Goal: Obtain resource: Obtain resource

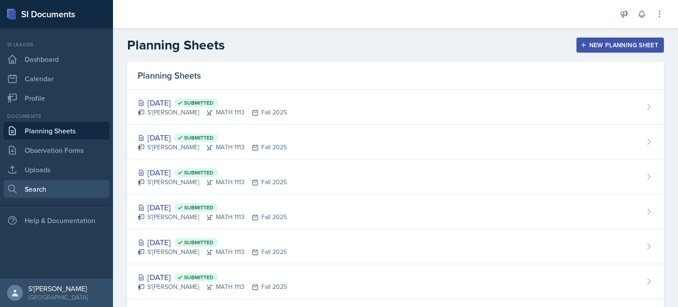
click at [48, 183] on link "Search" at bounding box center [57, 189] width 106 height 18
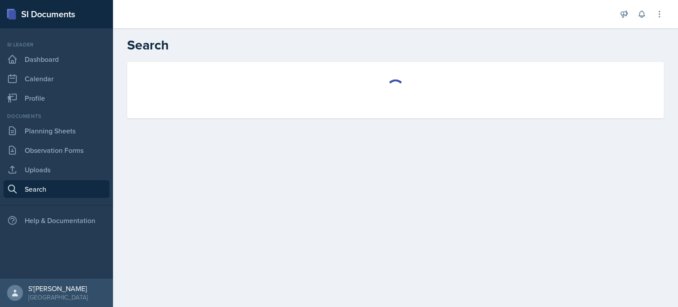
select select "all"
select select "1"
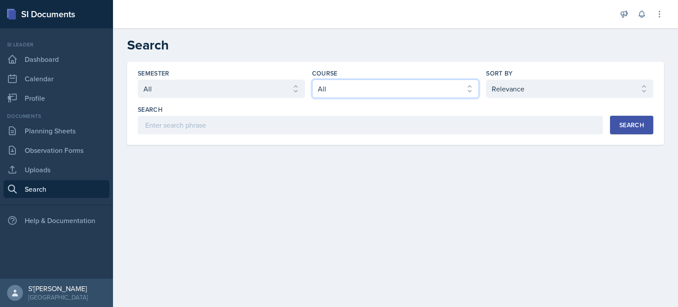
click at [338, 91] on select "Select course All ACCT 2101 ACCT 2102 ACCT 4050 ANTH 1102 ANTH 3301 ARCH 1000 A…" at bounding box center [395, 88] width 167 height 19
select select "3c4b3565-585b-46e2-bb66-4719410f632f"
click at [312, 79] on select "Select course All ACCT 2101 ACCT 2102 ACCT 4050 ANTH 1102 ANTH 3301 ARCH 1000 A…" at bounding box center [395, 88] width 167 height 19
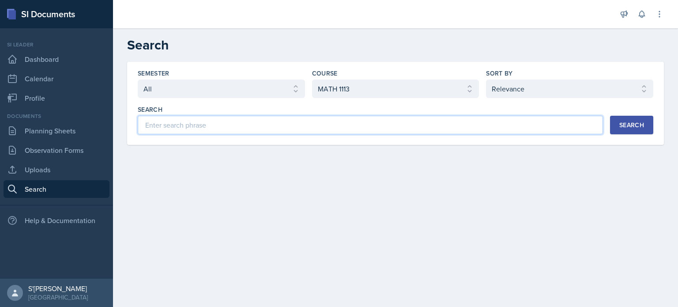
click at [219, 118] on input at bounding box center [370, 125] width 465 height 19
type input "Major Review"
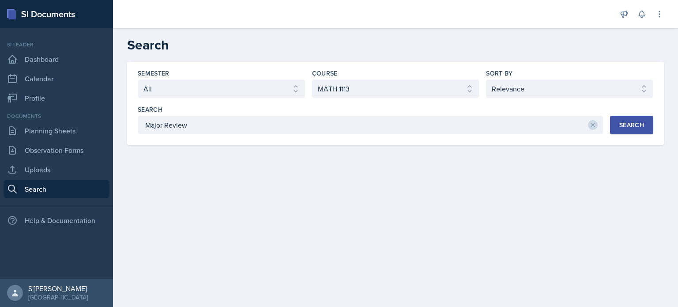
click at [616, 125] on button "Search" at bounding box center [631, 125] width 43 height 19
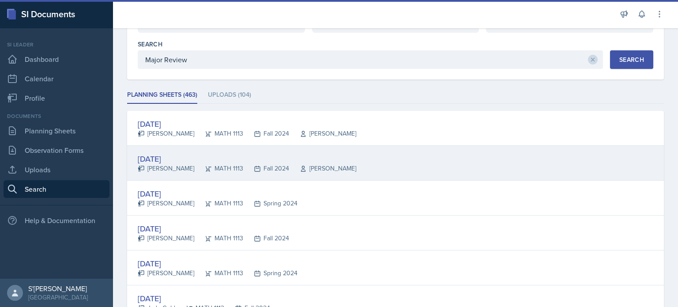
scroll to position [88, 0]
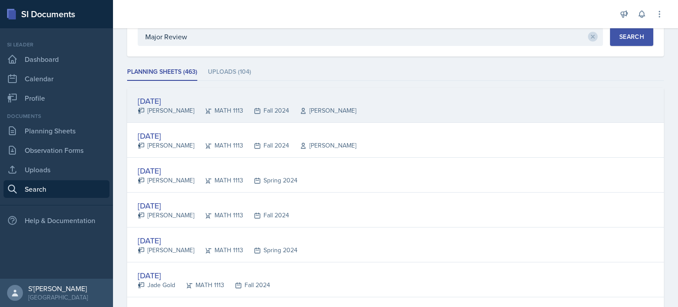
click at [170, 104] on div "[DATE]" at bounding box center [247, 101] width 218 height 12
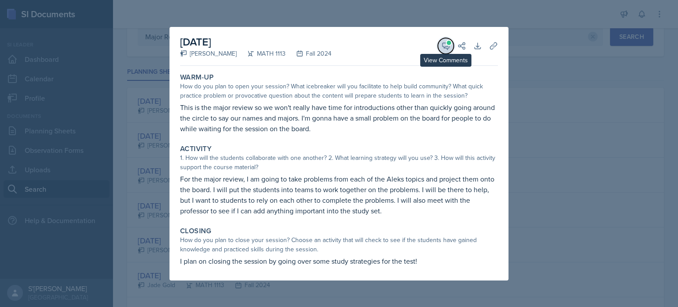
click at [447, 47] on icon at bounding box center [445, 45] width 9 height 9
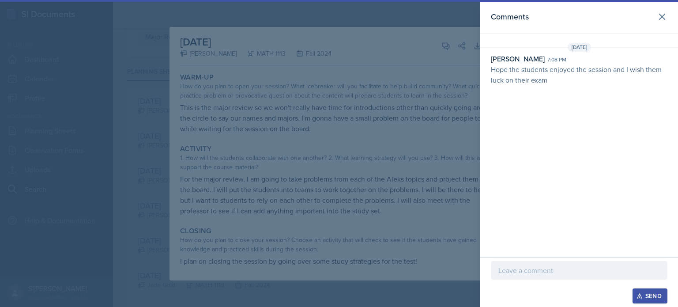
click at [414, 87] on div at bounding box center [339, 153] width 678 height 307
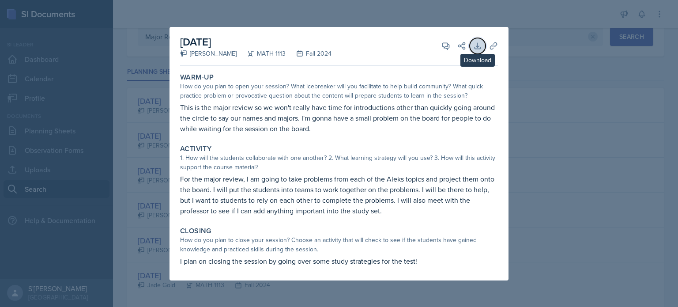
click at [483, 47] on button "Download" at bounding box center [477, 46] width 16 height 16
click at [536, 127] on div at bounding box center [339, 153] width 678 height 307
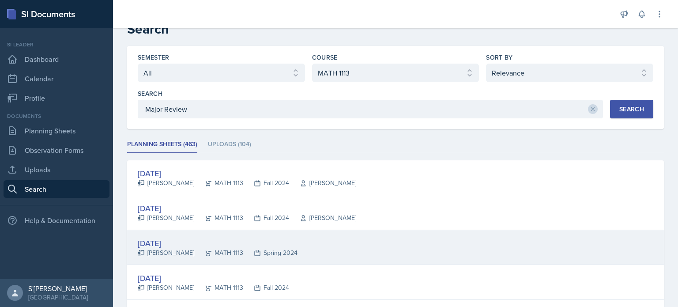
scroll to position [0, 0]
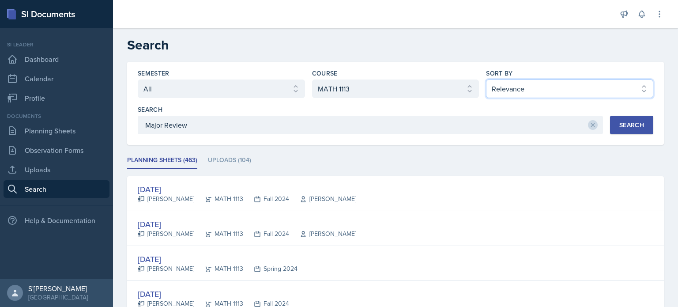
click at [508, 87] on select "Select sort by Relevance Document Date (Asc) Document Date (Desc)" at bounding box center [569, 88] width 167 height 19
click at [486, 79] on select "Select sort by Relevance Document Date (Asc) Document Date (Desc)" at bounding box center [569, 88] width 167 height 19
click at [619, 127] on div "Search" at bounding box center [631, 124] width 25 height 7
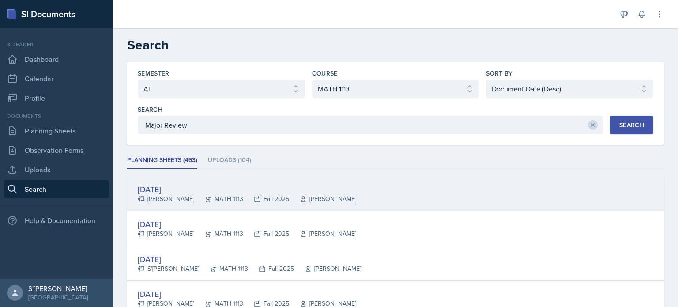
click at [245, 186] on div "[DATE]" at bounding box center [247, 189] width 218 height 12
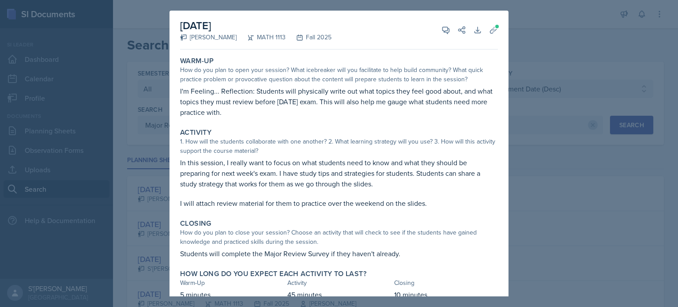
click at [524, 224] on div at bounding box center [339, 153] width 678 height 307
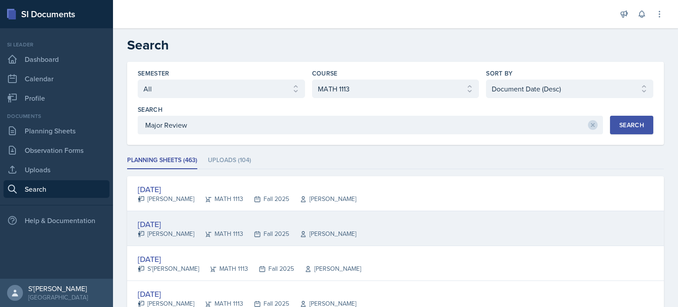
click at [224, 232] on div "MATH 1113" at bounding box center [218, 233] width 49 height 9
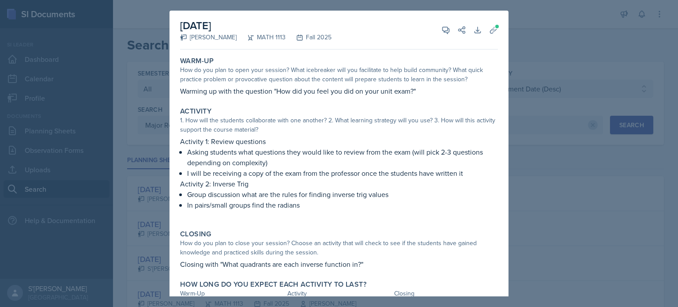
click at [588, 172] on div at bounding box center [339, 153] width 678 height 307
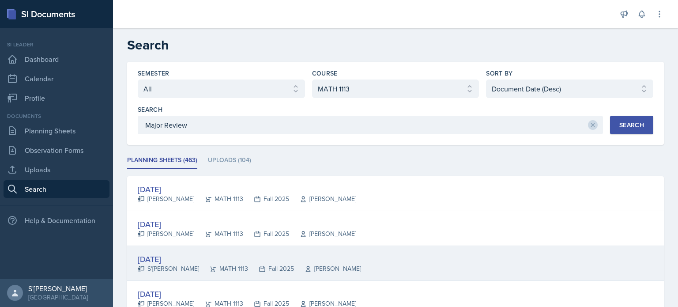
click at [293, 253] on div "[DATE]" at bounding box center [249, 259] width 223 height 12
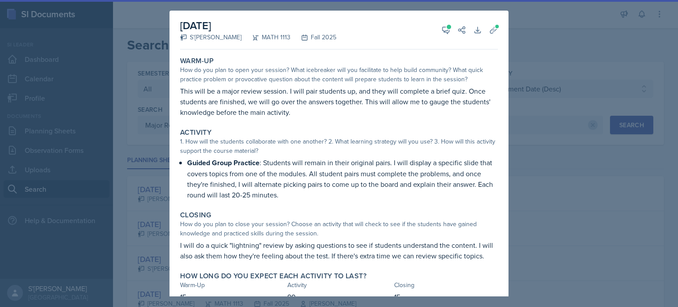
click at [587, 158] on div at bounding box center [339, 153] width 678 height 307
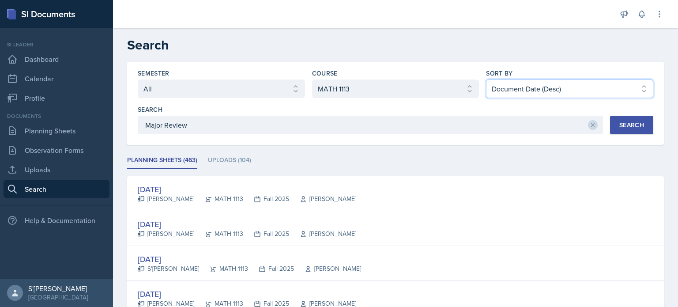
click at [570, 94] on select "Select sort by Relevance Document Date (Asc) Document Date (Desc)" at bounding box center [569, 88] width 167 height 19
select select "1"
click at [486, 79] on select "Select sort by Relevance Document Date (Asc) Document Date (Desc)" at bounding box center [569, 88] width 167 height 19
click at [620, 122] on div "Search" at bounding box center [631, 124] width 25 height 7
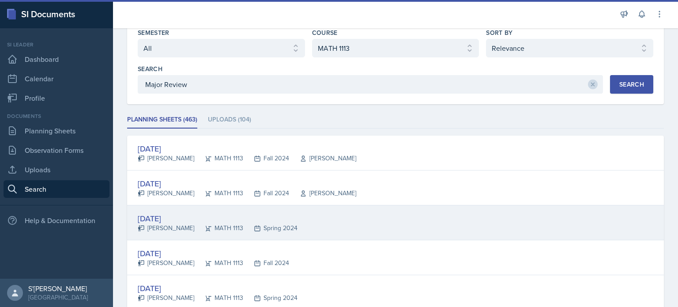
scroll to position [44, 0]
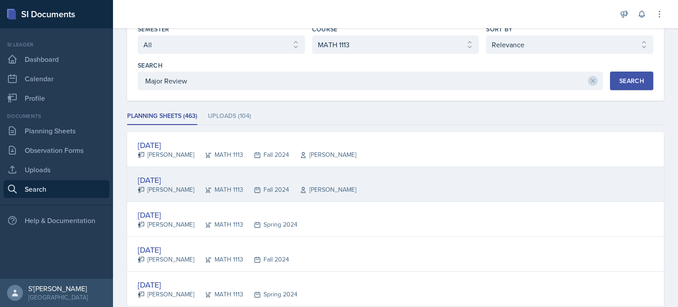
click at [243, 185] on div "Fall 2024" at bounding box center [266, 189] width 46 height 9
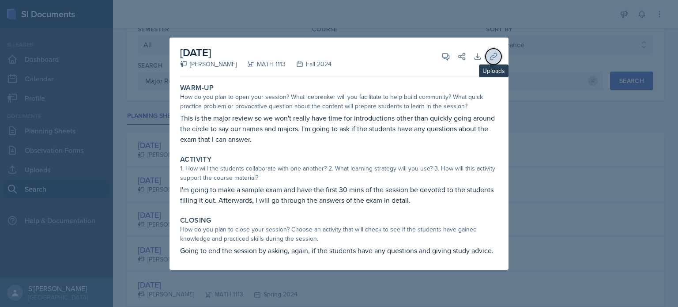
click at [494, 58] on icon at bounding box center [493, 56] width 7 height 7
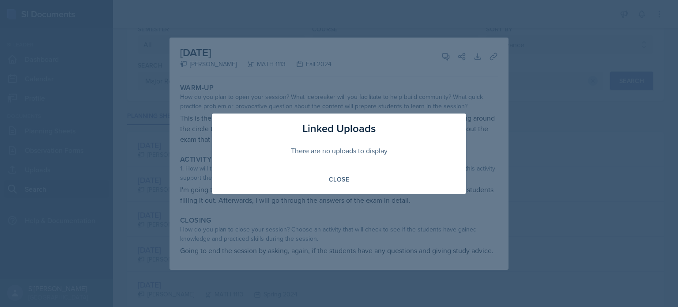
click at [498, 151] on div at bounding box center [339, 153] width 678 height 307
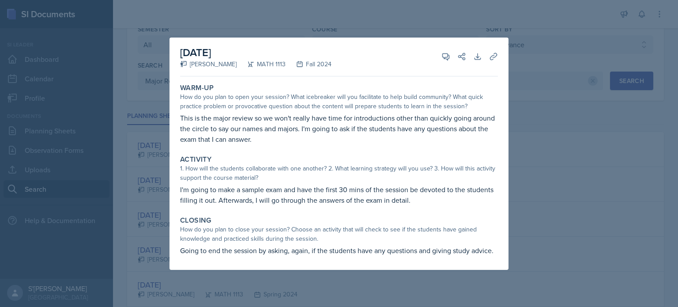
click at [557, 170] on div at bounding box center [339, 153] width 678 height 307
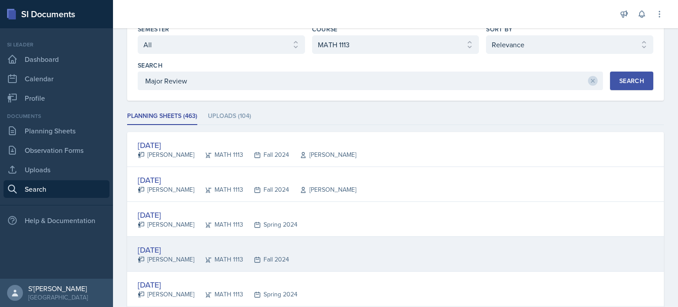
click at [276, 260] on div "Fall 2024" at bounding box center [266, 259] width 46 height 9
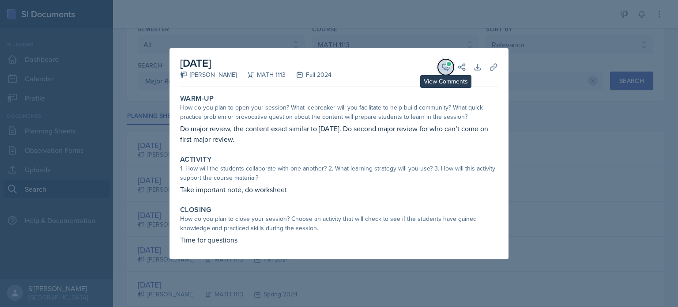
click at [445, 67] on icon at bounding box center [445, 67] width 9 height 9
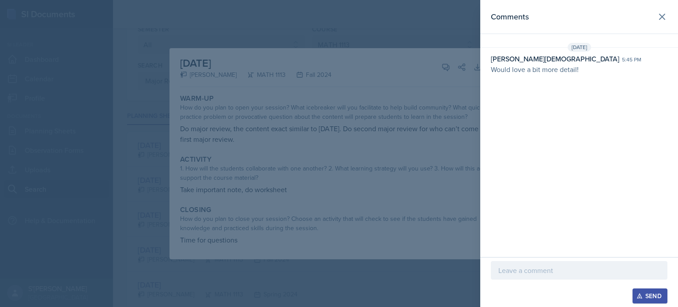
click at [388, 248] on div at bounding box center [339, 153] width 678 height 307
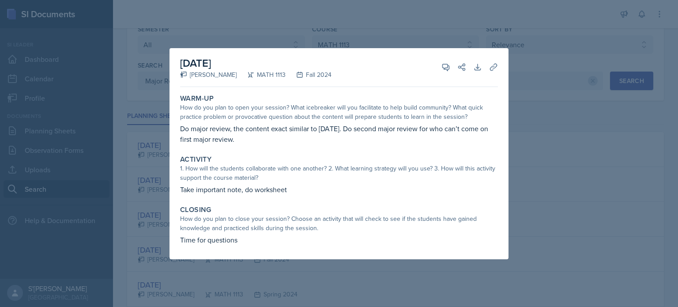
click at [308, 273] on div at bounding box center [339, 153] width 678 height 307
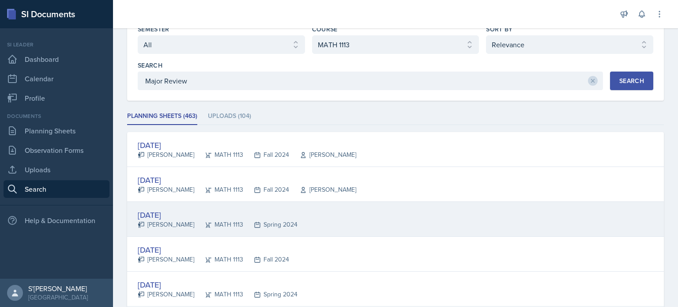
click at [219, 211] on div "[DATE]" at bounding box center [218, 215] width 160 height 12
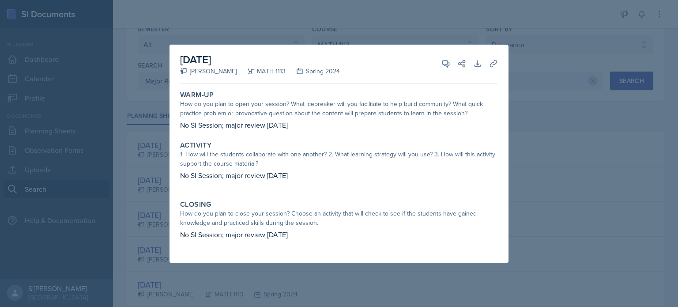
click at [559, 217] on div at bounding box center [339, 153] width 678 height 307
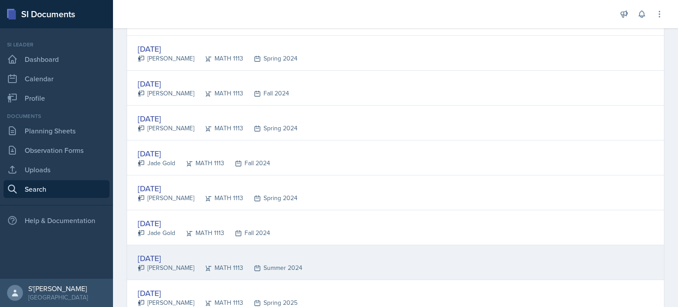
scroll to position [265, 0]
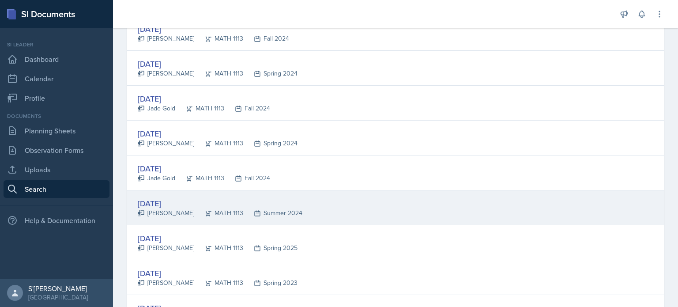
click at [276, 212] on div "Summer 2024" at bounding box center [272, 212] width 59 height 9
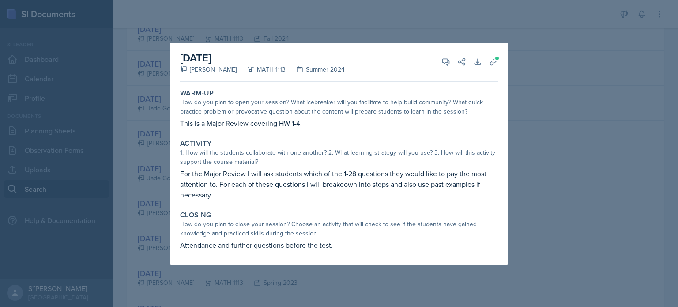
click at [579, 210] on div at bounding box center [339, 153] width 678 height 307
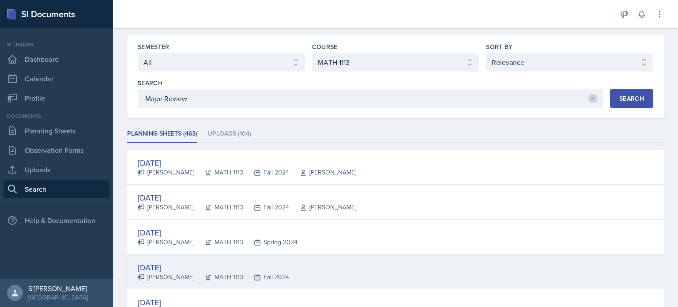
scroll to position [0, 0]
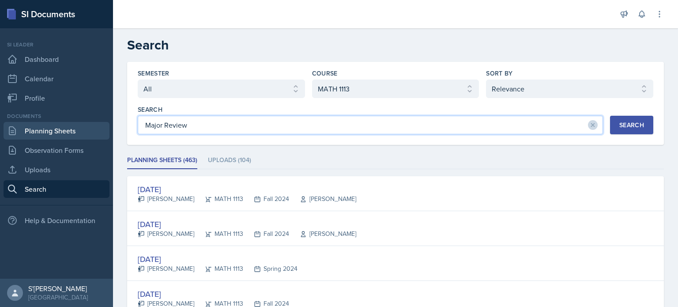
drag, startPoint x: 277, startPoint y: 123, endPoint x: 94, endPoint y: 124, distance: 183.1
click at [94, 124] on div "SI Documents Si leader Dashboard Calendar Profile Documents Planning Sheets Obs…" at bounding box center [339, 153] width 678 height 307
